Goal: Information Seeking & Learning: Learn about a topic

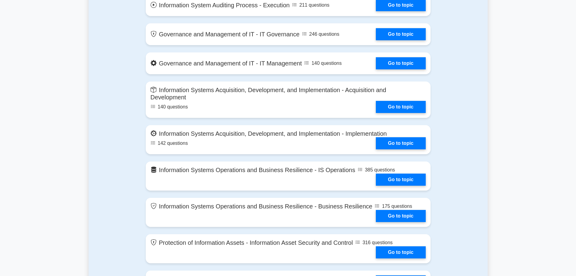
scroll to position [302, 0]
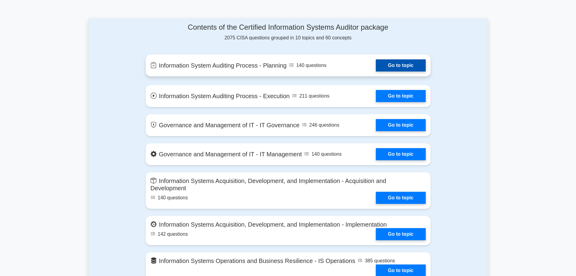
click at [398, 60] on link "Go to topic" at bounding box center [401, 65] width 50 height 12
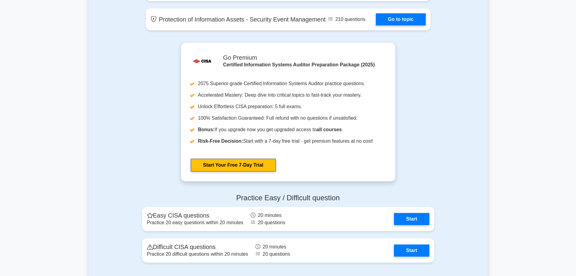
scroll to position [665, 0]
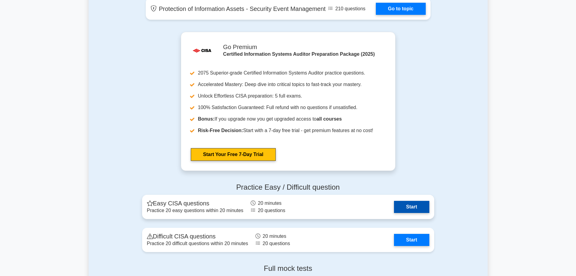
click at [403, 211] on link "Start" at bounding box center [411, 207] width 35 height 12
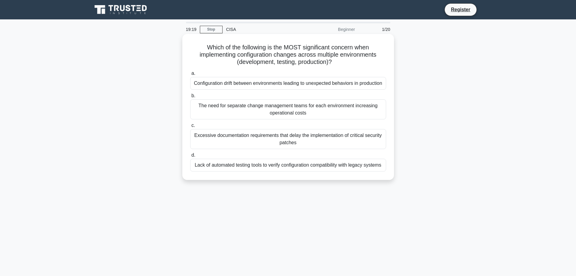
click at [254, 119] on div "The need for separate change management teams for each environment increasing o…" at bounding box center [288, 109] width 196 height 20
click at [190, 98] on input "b. The need for separate change management teams for each environment increasin…" at bounding box center [190, 96] width 0 height 4
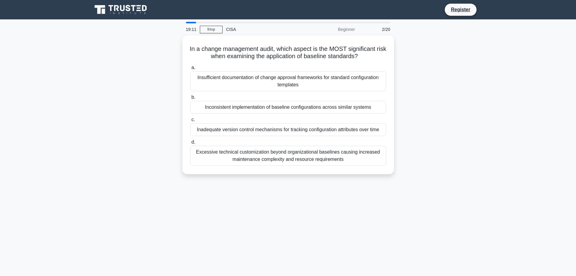
click at [149, 10] on icon at bounding box center [121, 9] width 58 height 11
